Goal: Information Seeking & Learning: Learn about a topic

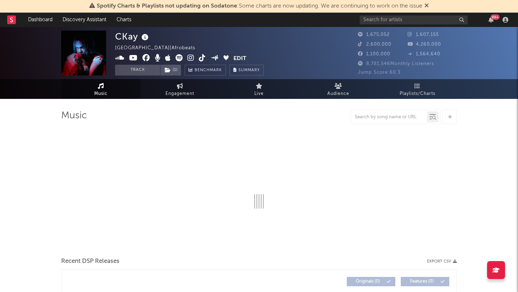
select select "6m"
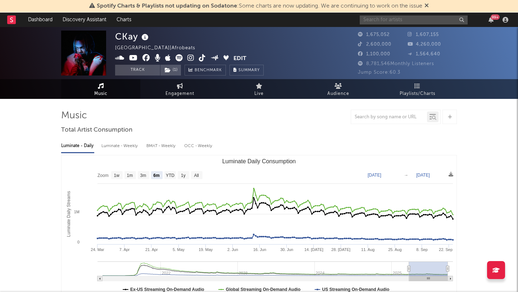
click at [388, 20] on input "text" at bounding box center [414, 19] width 108 height 9
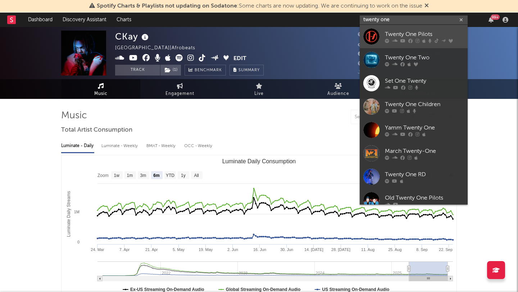
type input "twenty one"
click at [384, 33] on link "Twenty One Pilots" at bounding box center [414, 36] width 108 height 23
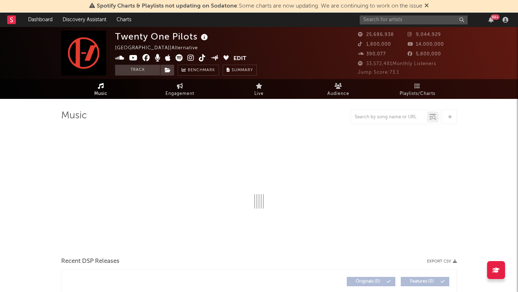
select select "6m"
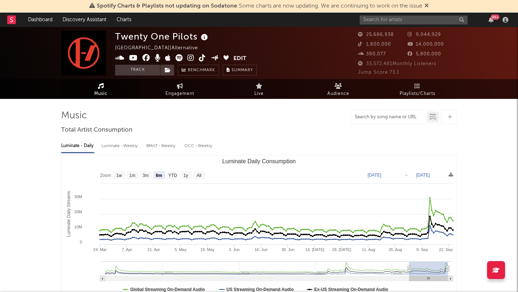
click at [394, 115] on input "text" at bounding box center [389, 117] width 76 height 6
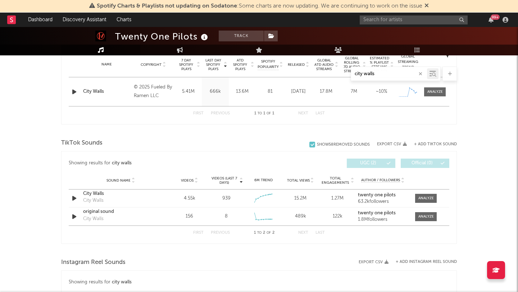
scroll to position [298, 0]
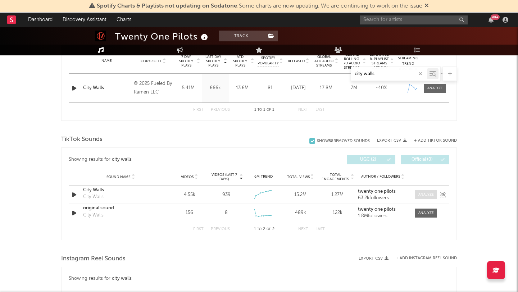
type input "city walls"
click at [417, 198] on span at bounding box center [426, 194] width 22 height 9
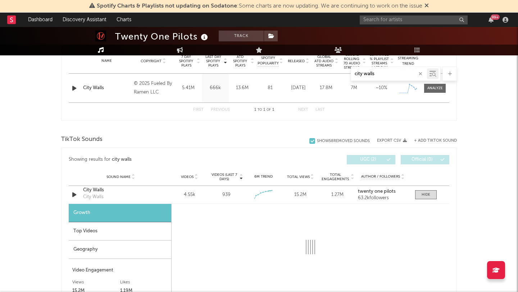
select select "1w"
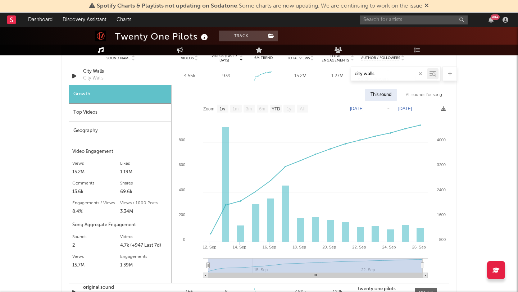
scroll to position [428, 0]
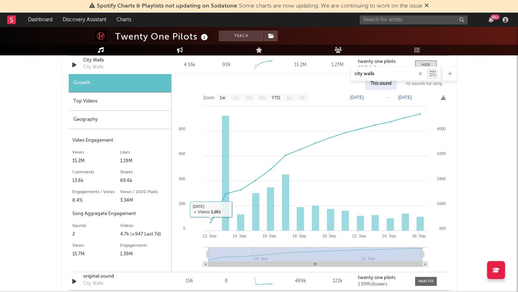
click at [129, 118] on div "Geography" at bounding box center [120, 120] width 102 height 18
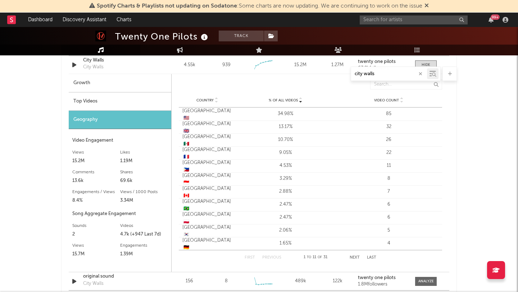
click at [353, 256] on button "Next" at bounding box center [354, 258] width 10 height 4
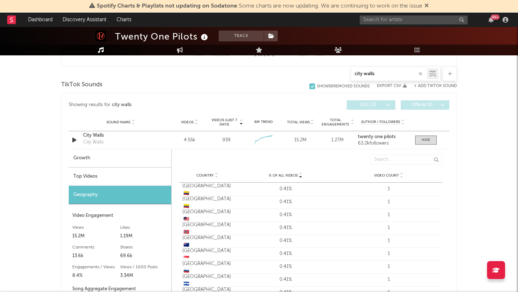
scroll to position [348, 0]
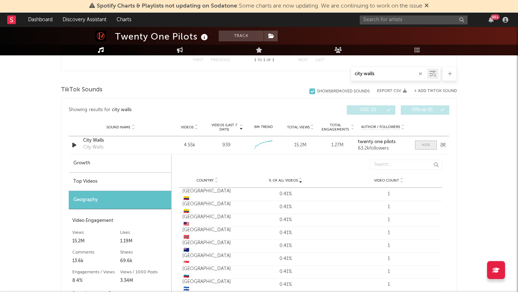
click at [424, 148] on span at bounding box center [426, 145] width 22 height 9
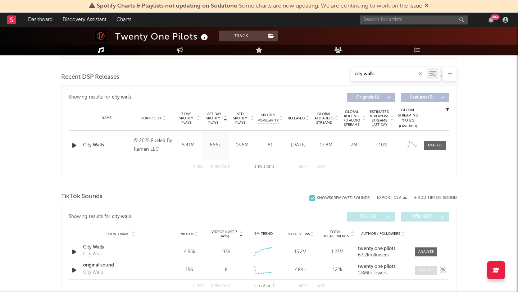
scroll to position [235, 0]
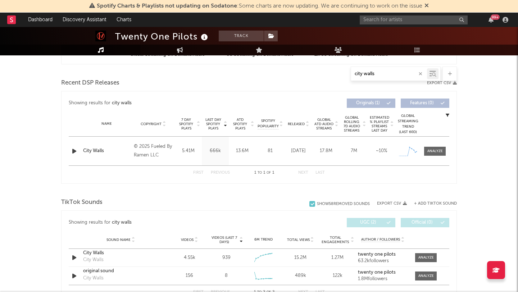
click at [373, 76] on input "city walls" at bounding box center [389, 74] width 76 height 6
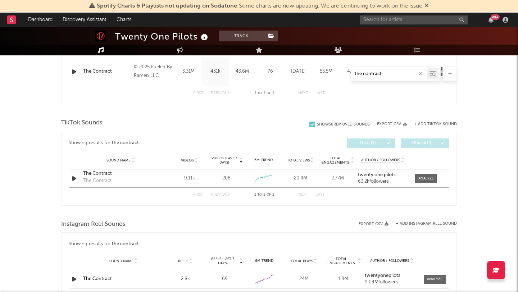
scroll to position [343, 0]
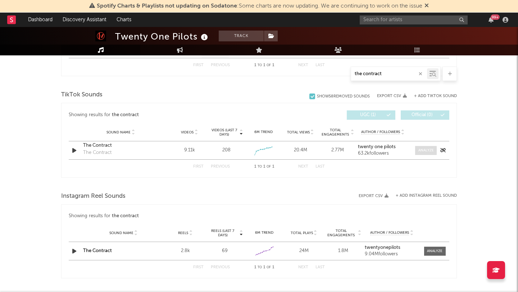
type input "the contract"
click at [419, 150] on div at bounding box center [425, 150] width 15 height 5
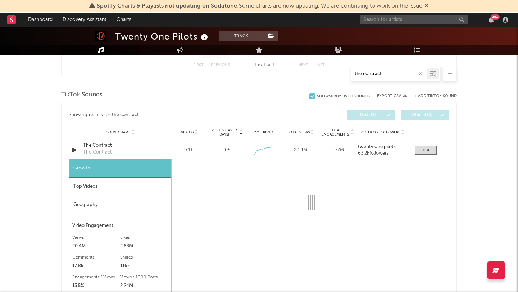
select select "1w"
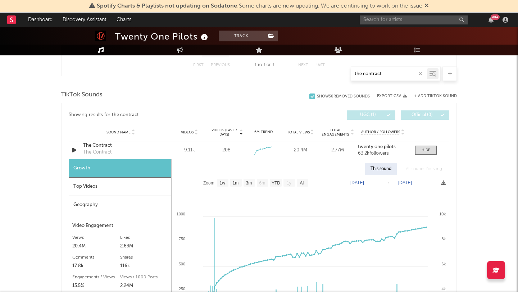
click at [95, 204] on div "Geography" at bounding box center [120, 205] width 102 height 18
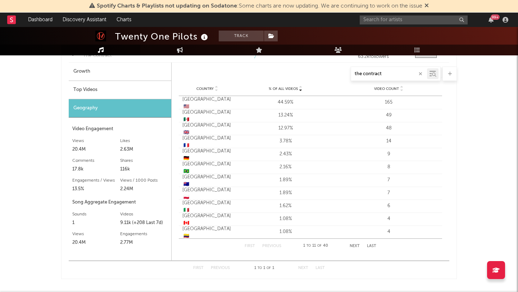
scroll to position [440, 0]
click at [352, 246] on button "Next" at bounding box center [354, 245] width 10 height 4
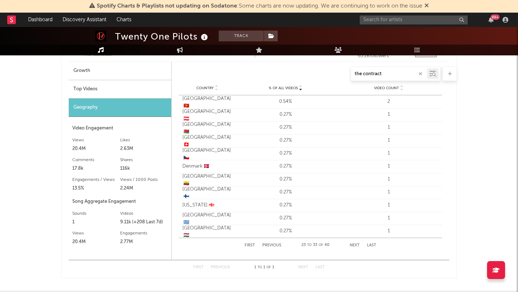
click at [352, 246] on button "Next" at bounding box center [354, 245] width 10 height 4
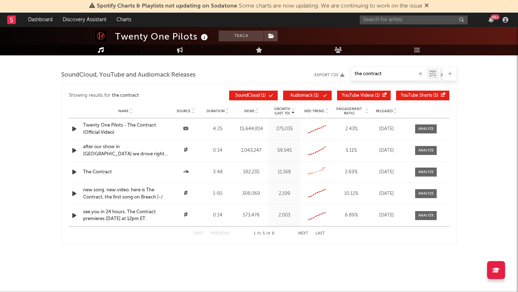
scroll to position [769, 0]
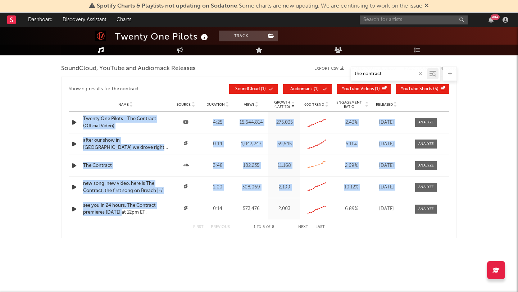
drag, startPoint x: 79, startPoint y: 113, endPoint x: 120, endPoint y: 215, distance: 110.6
click at [123, 215] on div "Name Twenty One Pilots - The Contract (Official Video) Source Duration 4:25 Vie…" at bounding box center [259, 166] width 380 height 108
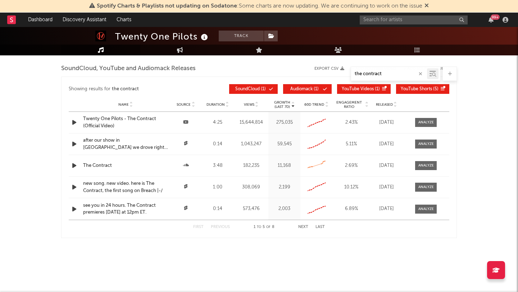
scroll to position [0, 0]
